Goal: Information Seeking & Learning: Understand process/instructions

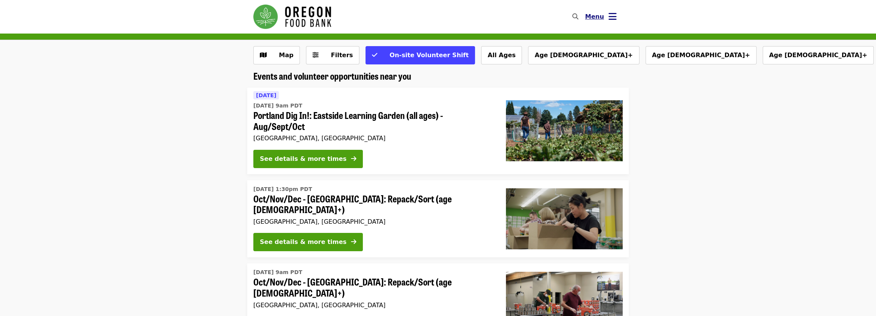
click at [611, 21] on icon "bars icon" at bounding box center [612, 16] width 8 height 11
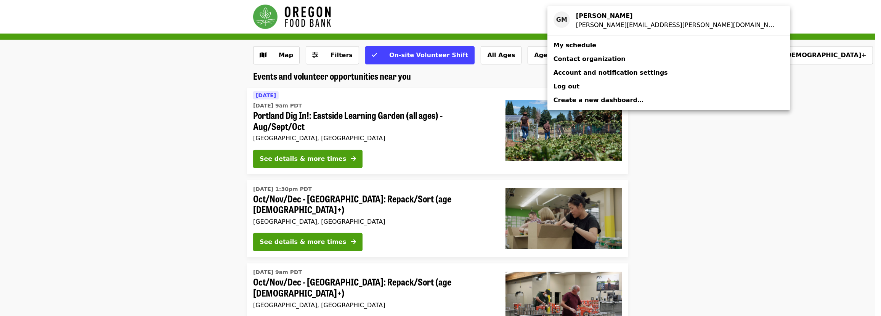
click at [577, 43] on span "My schedule" at bounding box center [575, 45] width 43 height 7
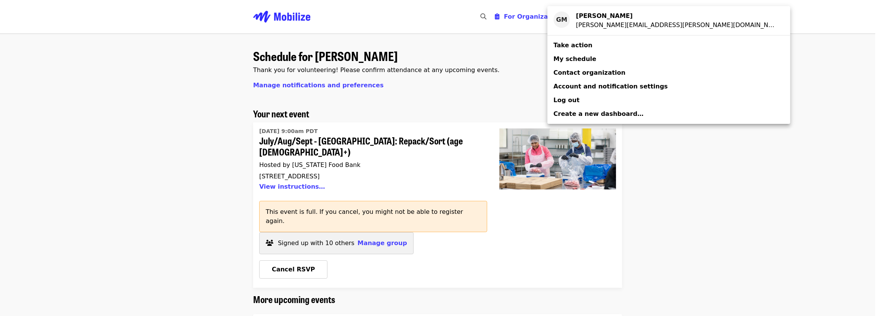
click at [756, 177] on div "Account menu" at bounding box center [440, 158] width 881 height 316
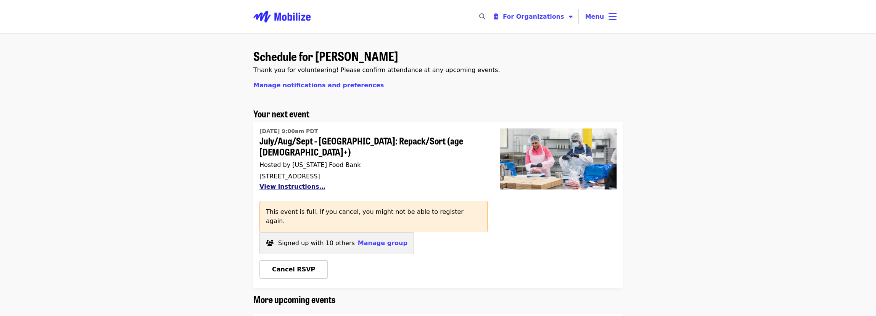
click at [301, 183] on button "View instructions…" at bounding box center [292, 186] width 66 height 7
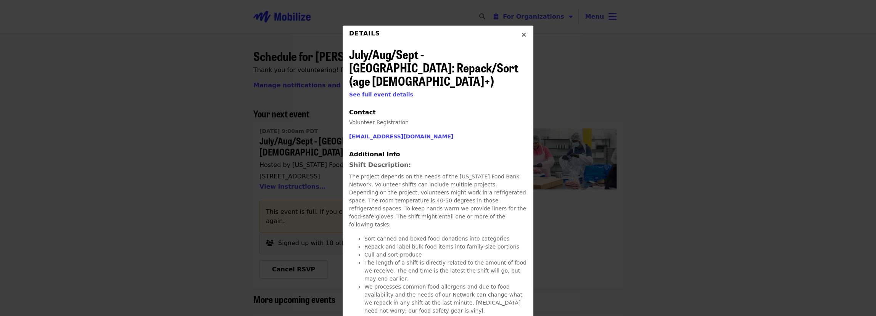
scroll to position [14, 0]
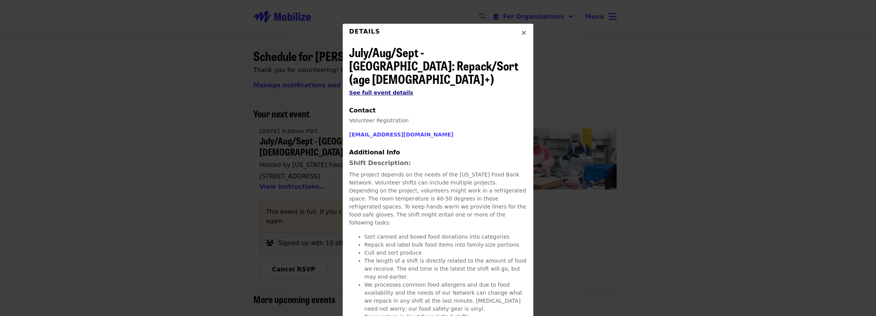
click at [388, 90] on span "See full event details" at bounding box center [381, 93] width 64 height 6
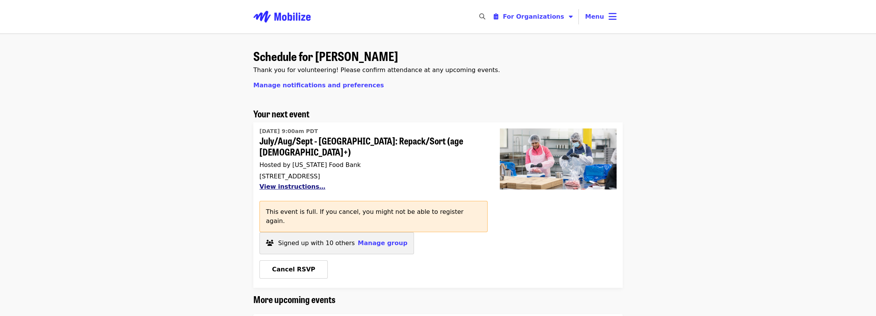
click at [273, 183] on button "View instructions…" at bounding box center [292, 186] width 66 height 7
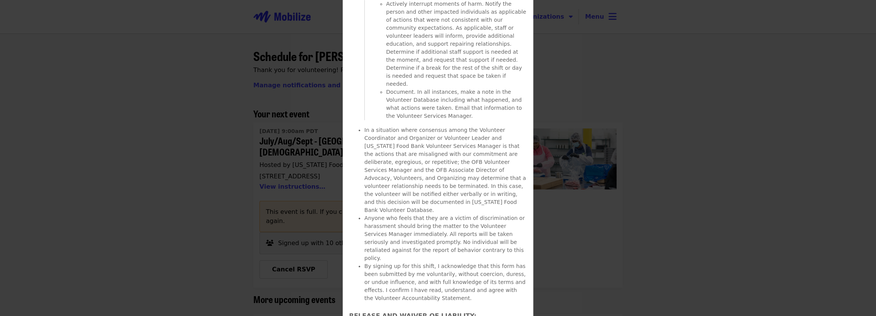
scroll to position [1763, 0]
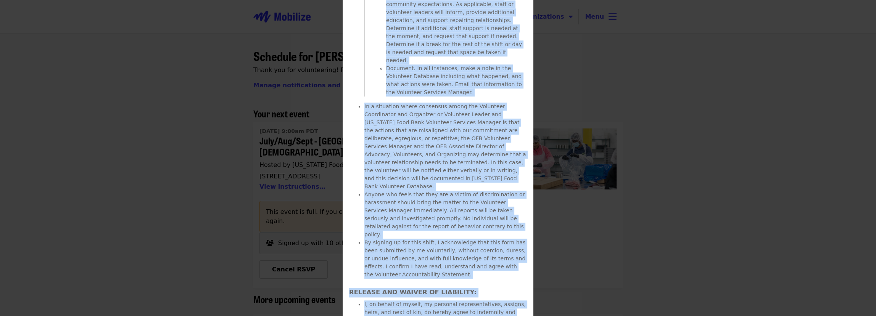
drag, startPoint x: 344, startPoint y: 149, endPoint x: 438, endPoint y: 306, distance: 182.9
drag, startPoint x: 438, startPoint y: 306, endPoint x: 427, endPoint y: 232, distance: 74.8
copy span "Additional Info Shift Description: The project depends on the needs of the [US_…"
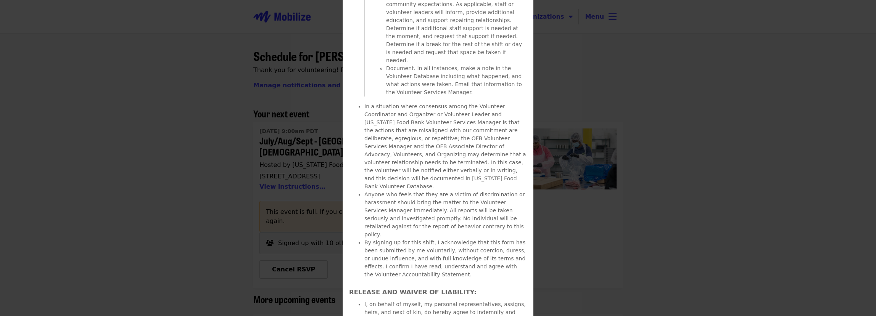
click at [691, 104] on div "Details July/Aug/Sept - [GEOGRAPHIC_DATA]: Repack/Sort (age [DEMOGRAPHIC_DATA]+…" at bounding box center [438, 158] width 876 height 316
click at [750, 68] on div "Details July/Aug/Sept - [GEOGRAPHIC_DATA]: Repack/Sort (age [DEMOGRAPHIC_DATA]+…" at bounding box center [438, 158] width 876 height 316
